Goal: Information Seeking & Learning: Understand process/instructions

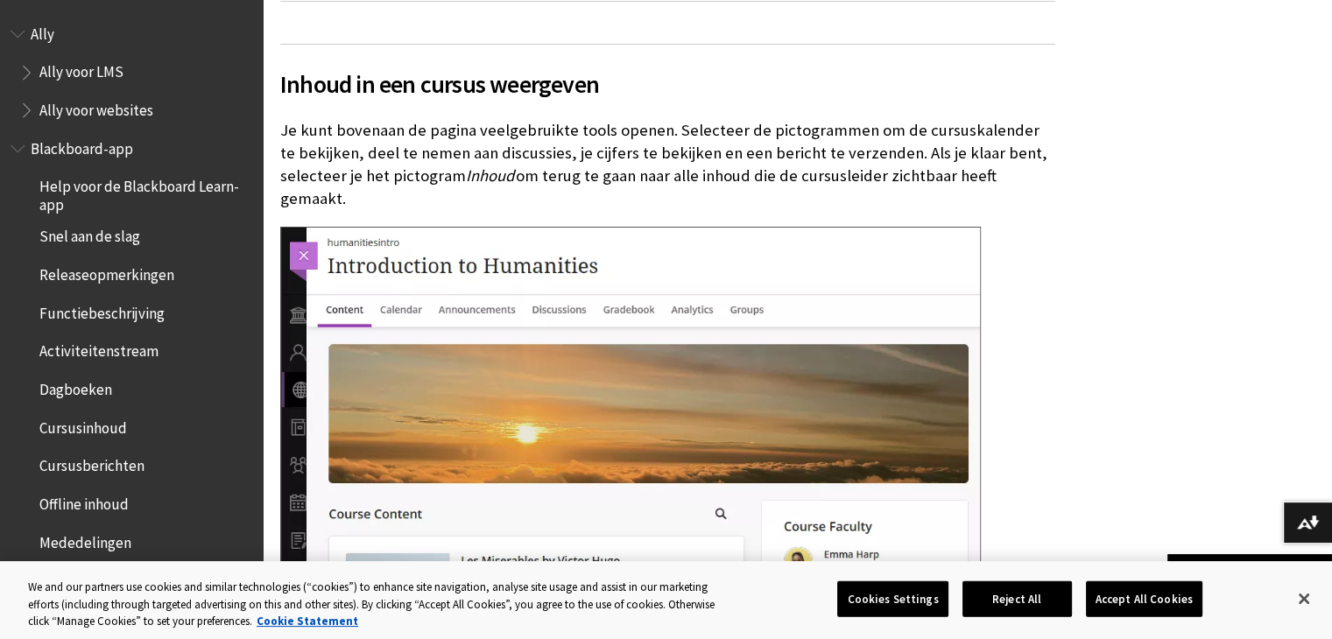
scroll to position [2308, 0]
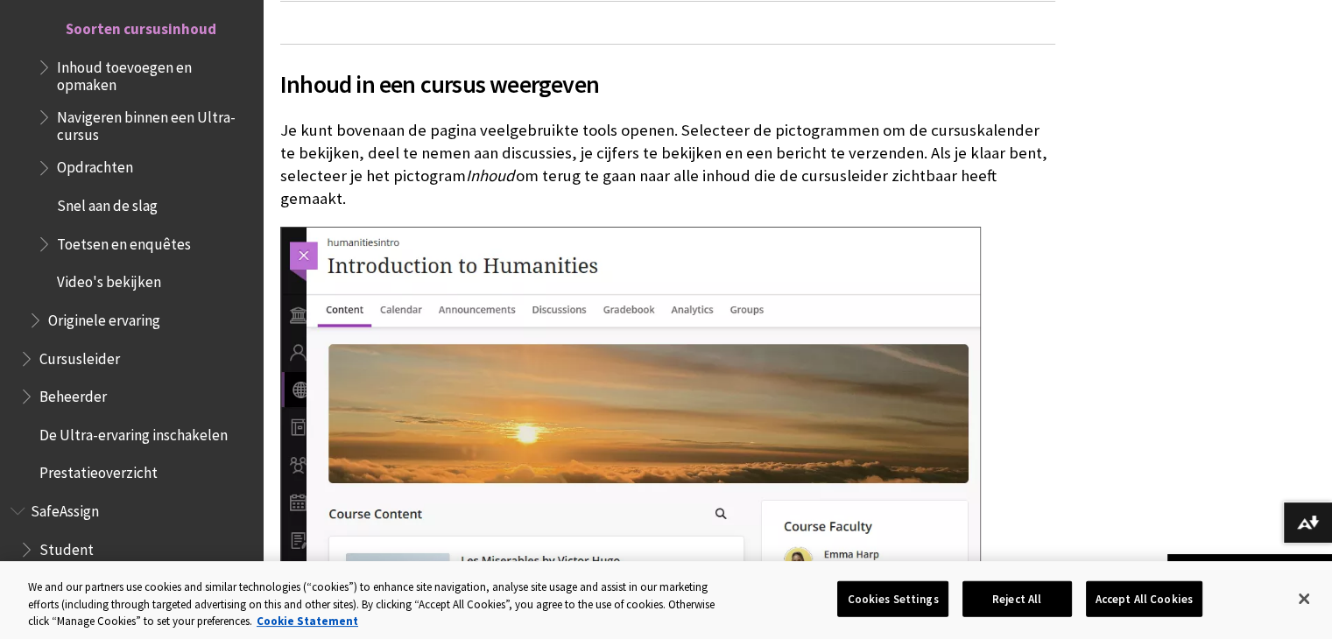
click at [85, 94] on span "Inhoud toevoegen en opmaken" at bounding box center [154, 73] width 194 height 41
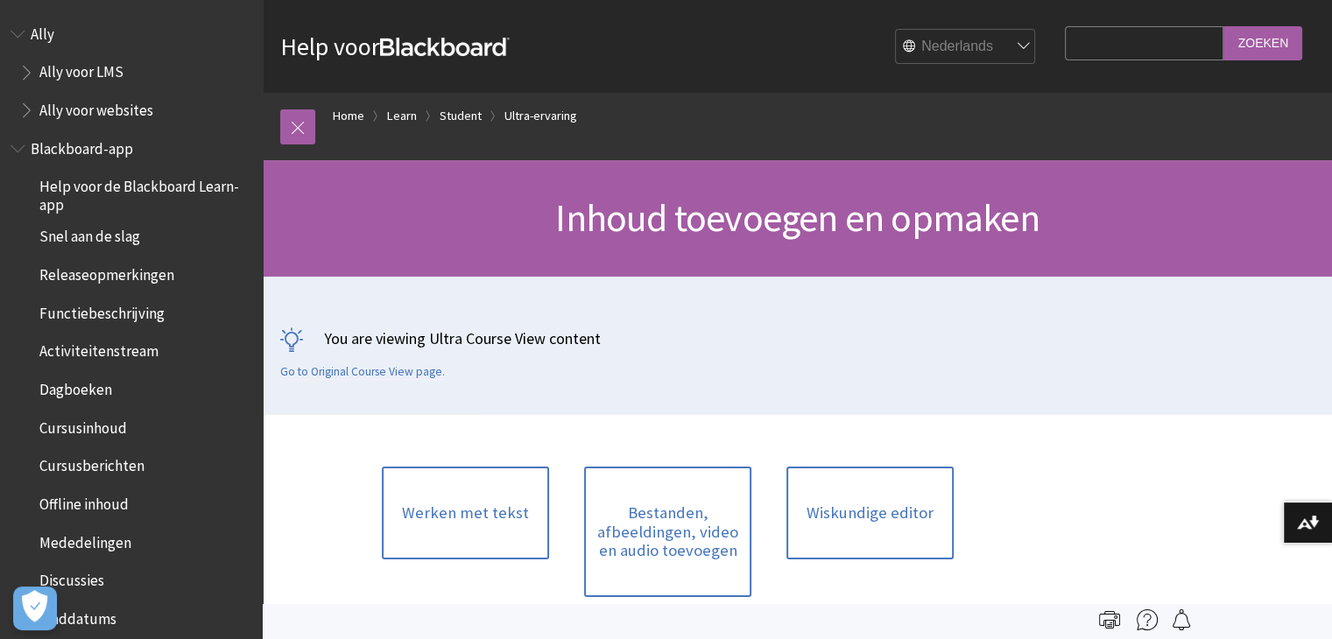
scroll to position [2067, 0]
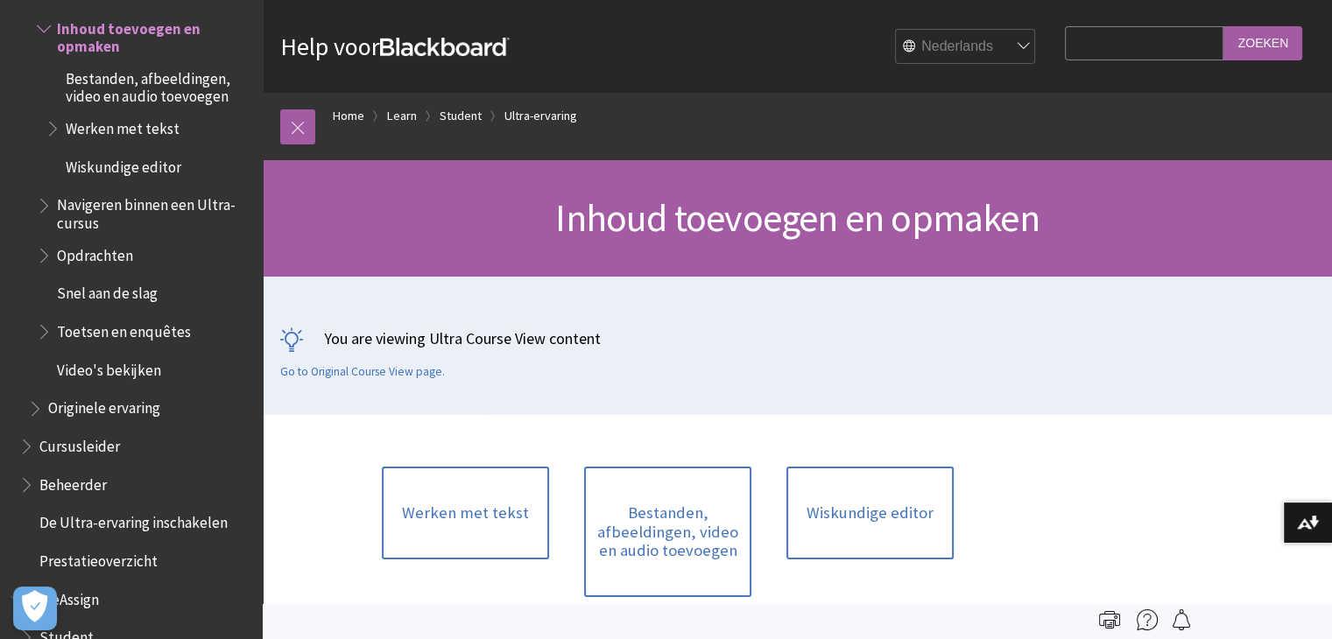
click at [152, 88] on span "Bestanden, afbeeldingen, video en audio toevoegen" at bounding box center [158, 84] width 185 height 41
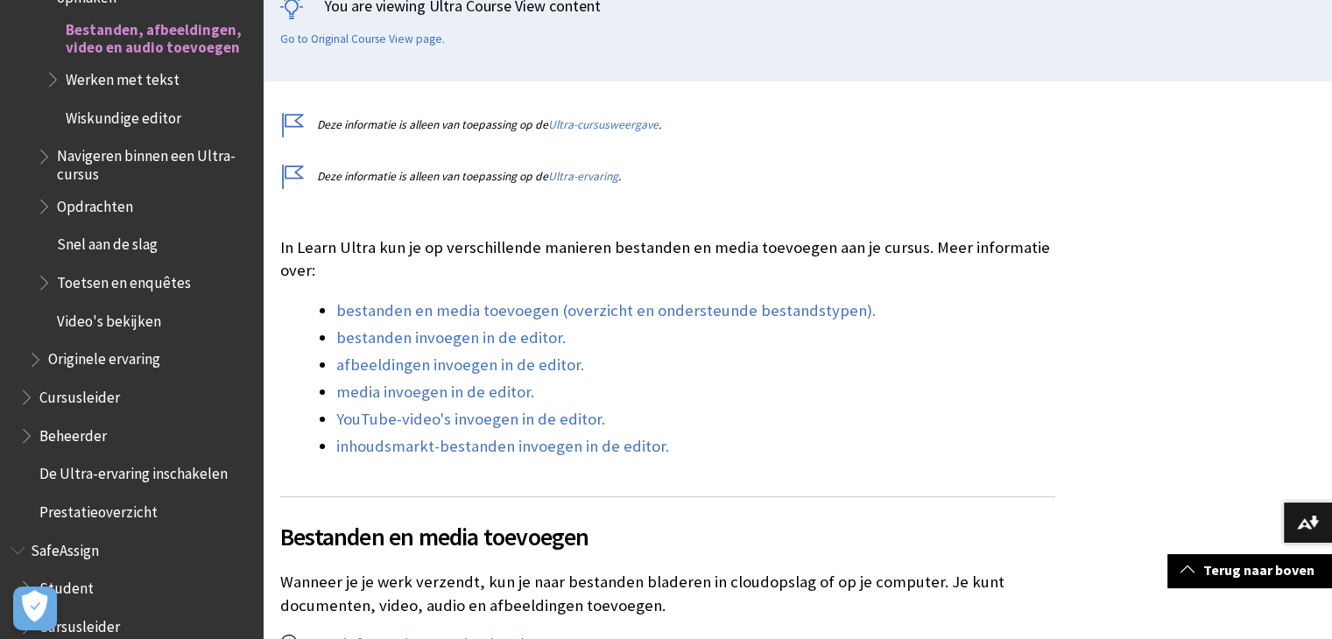
scroll to position [456, 0]
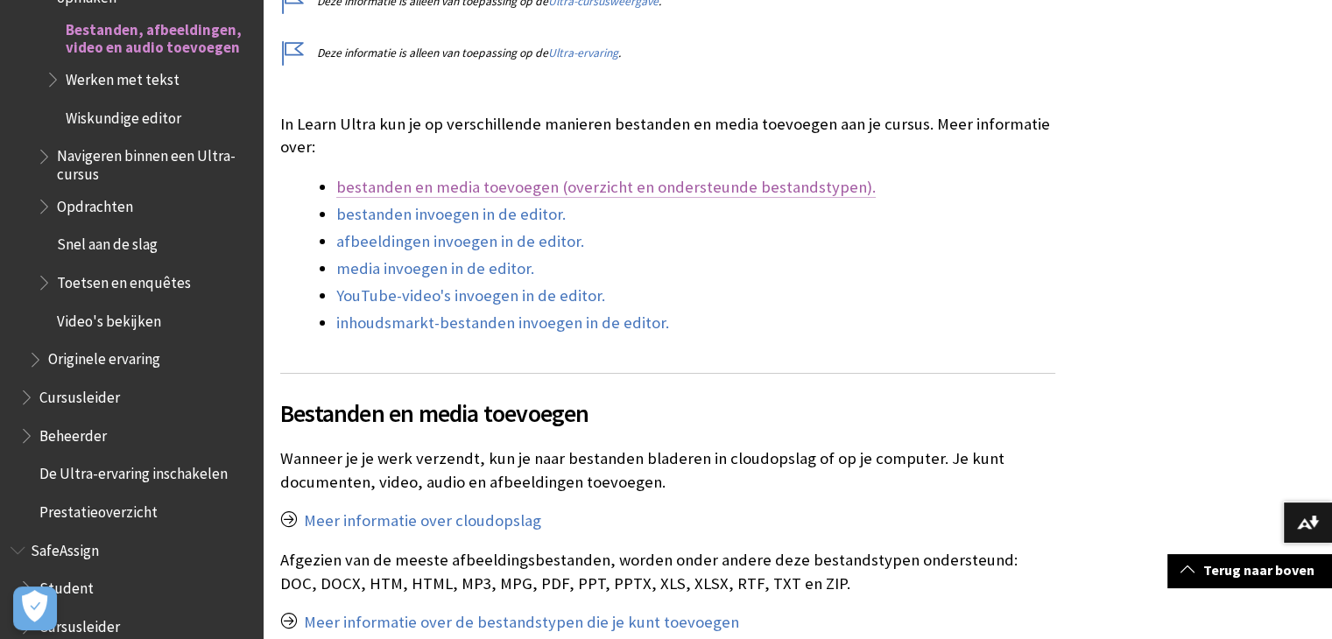
click at [673, 190] on link "bestanden en media toevoegen (overzicht en ondersteunde bestandstypen)." at bounding box center [605, 187] width 539 height 21
click at [527, 191] on link "bestanden en media toevoegen (overzicht en ondersteunde bestandstypen)." at bounding box center [605, 187] width 539 height 21
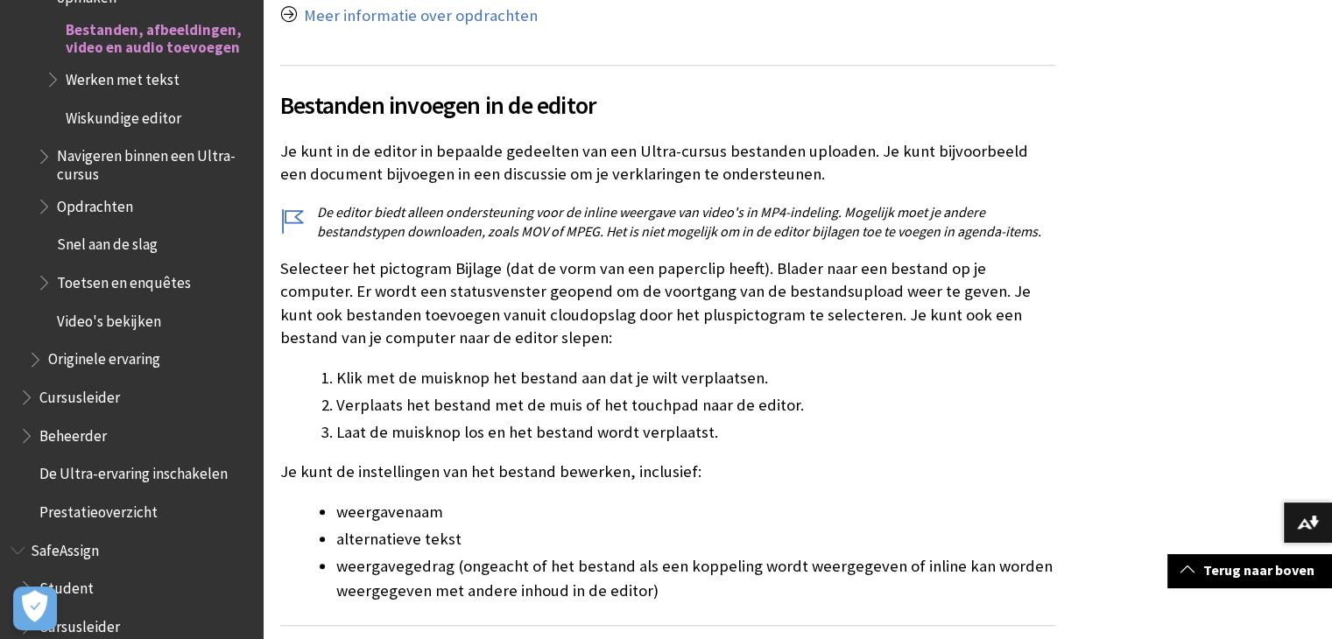
scroll to position [1139, 0]
